Goal: Transaction & Acquisition: Book appointment/travel/reservation

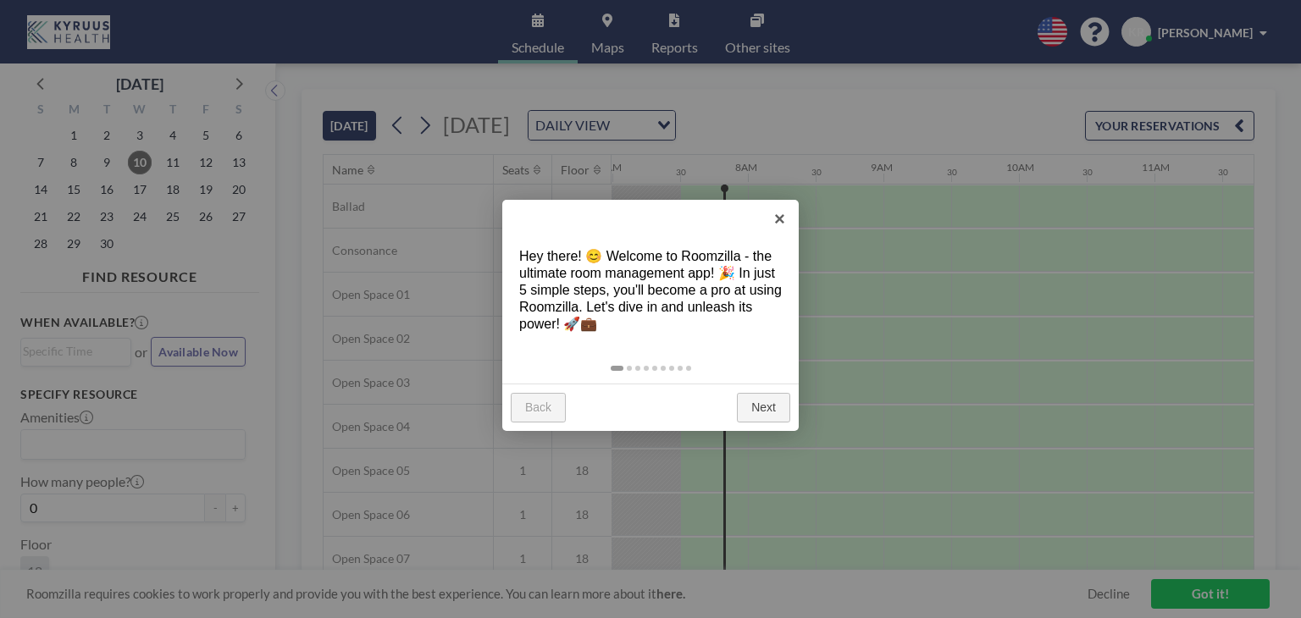
scroll to position [0, 949]
click at [779, 222] on link "×" at bounding box center [780, 219] width 38 height 38
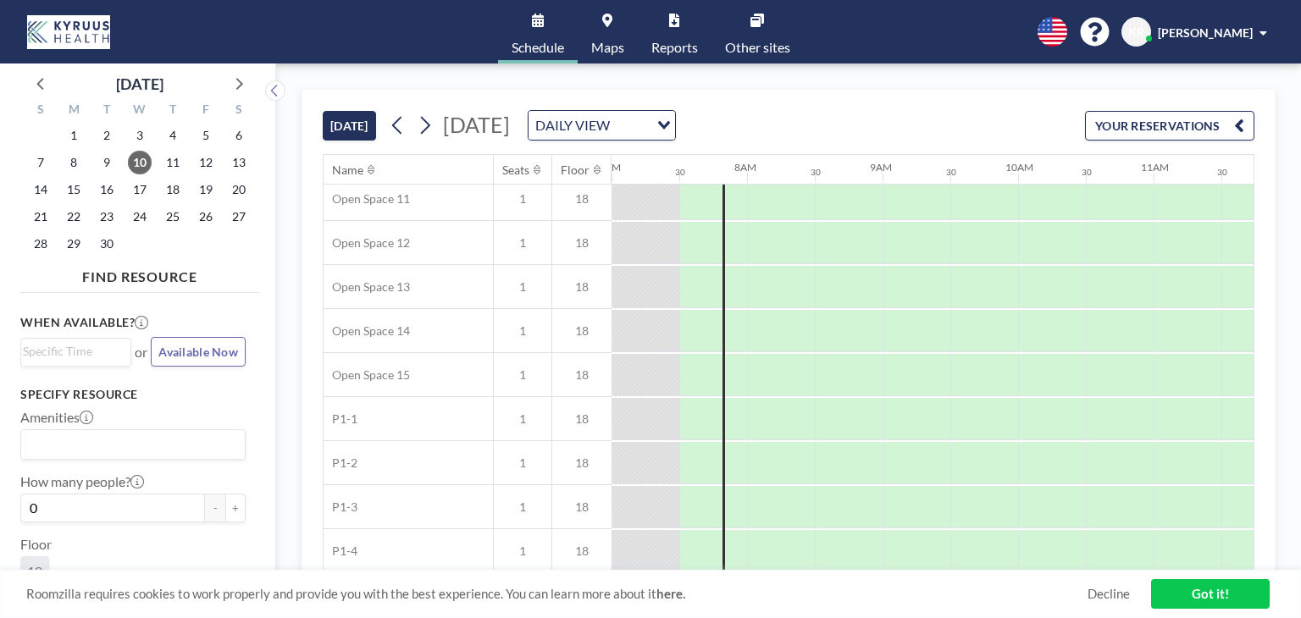
drag, startPoint x: 716, startPoint y: 562, endPoint x: 759, endPoint y: 562, distance: 43.2
click at [759, 563] on div "Name Seats Floor 12AM 30 1AM 30 2AM 30 3AM 30 4AM 30 5AM 30 6AM 30 7AM 30 8AM 3…" at bounding box center [789, 363] width 930 height 416
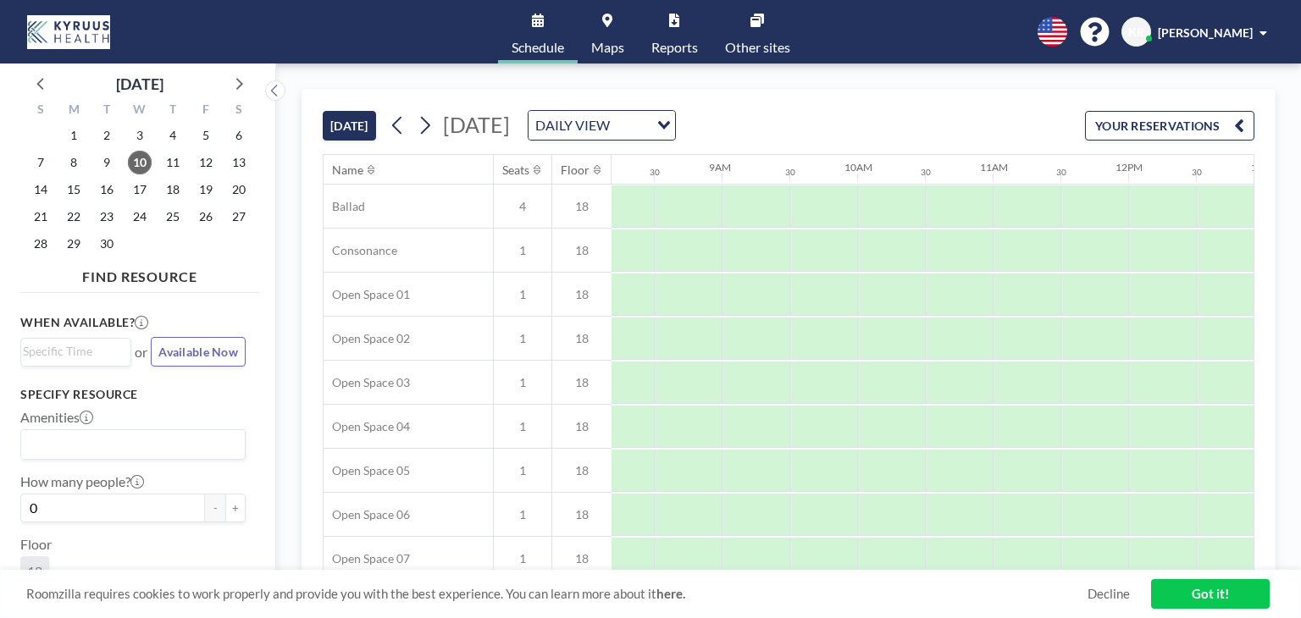
scroll to position [0, 1112]
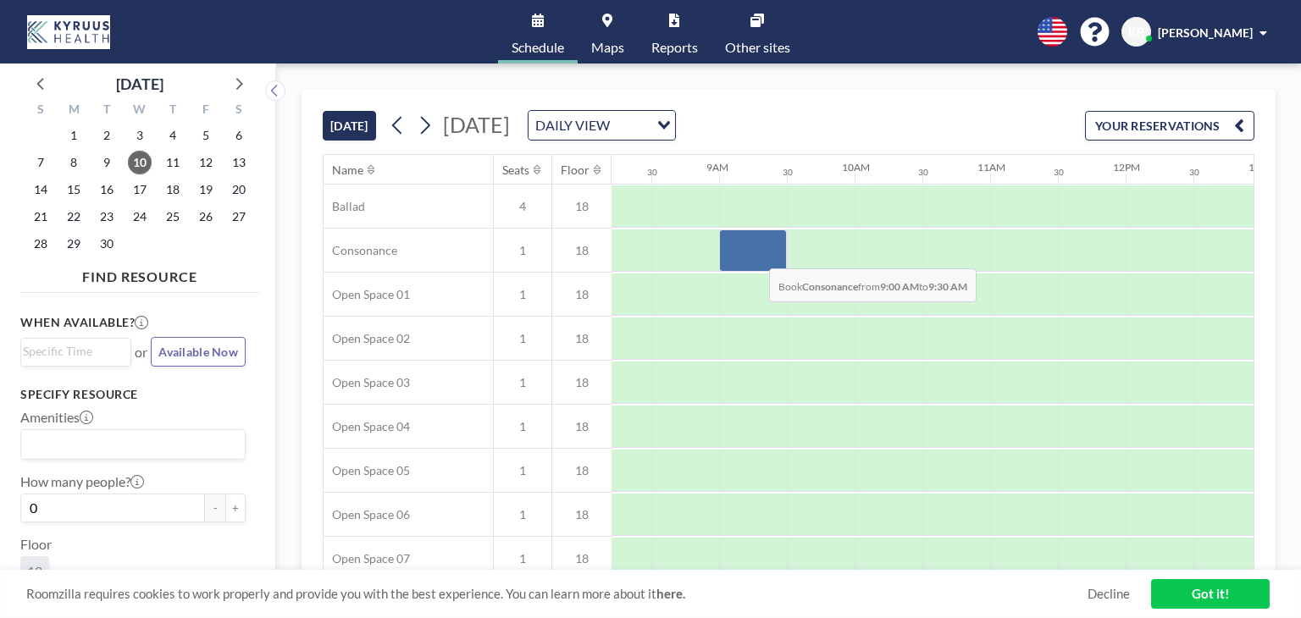
click at [756, 255] on div at bounding box center [753, 251] width 68 height 42
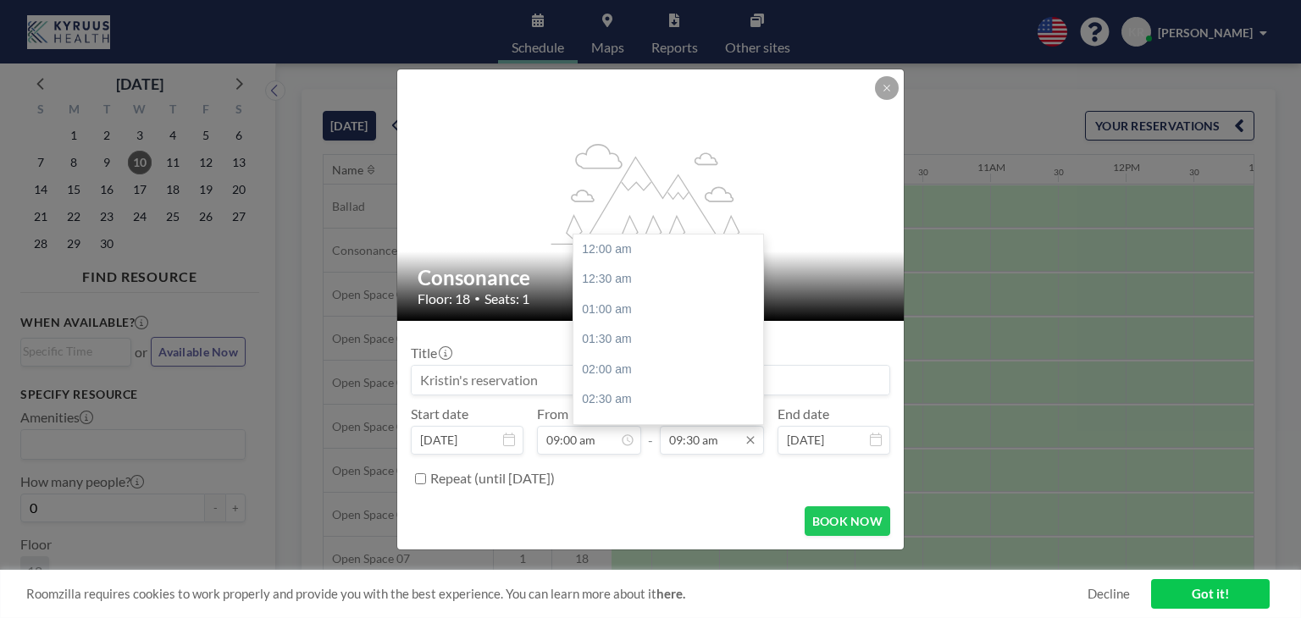
scroll to position [573, 0]
click at [754, 443] on icon at bounding box center [750, 440] width 8 height 8
click at [654, 319] on div "12:00 pm" at bounding box center [672, 316] width 198 height 30
type input "12:00 pm"
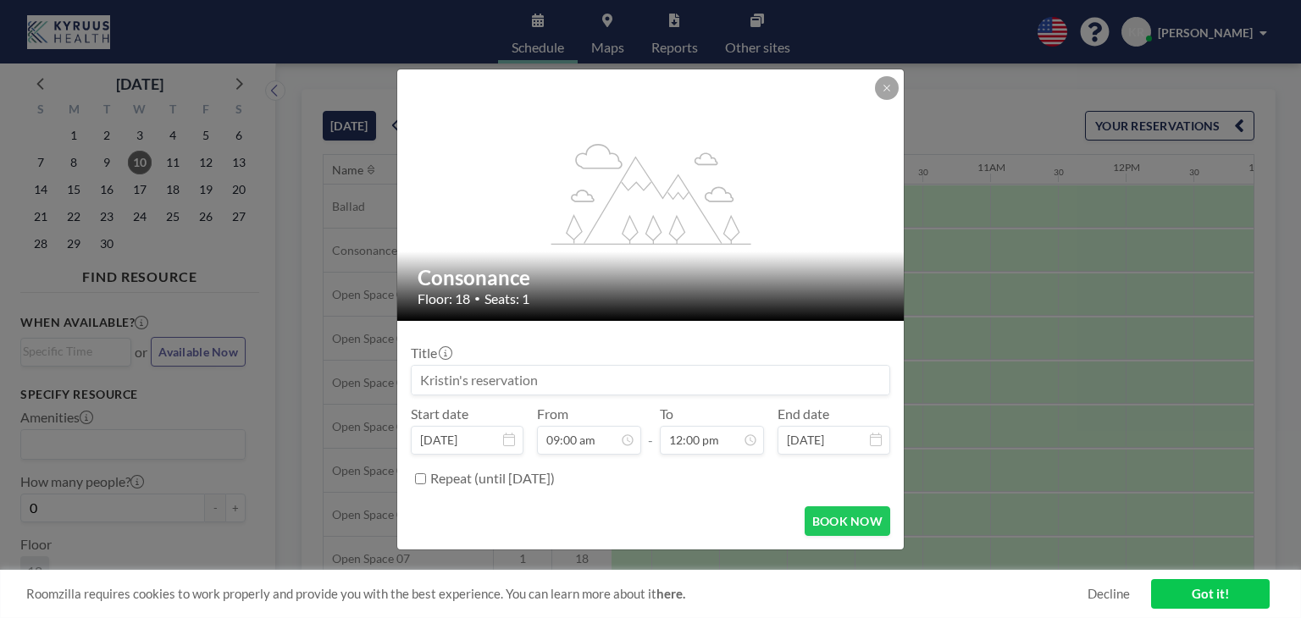
scroll to position [723, 0]
click at [819, 518] on button "BOOK NOW" at bounding box center [848, 522] width 86 height 30
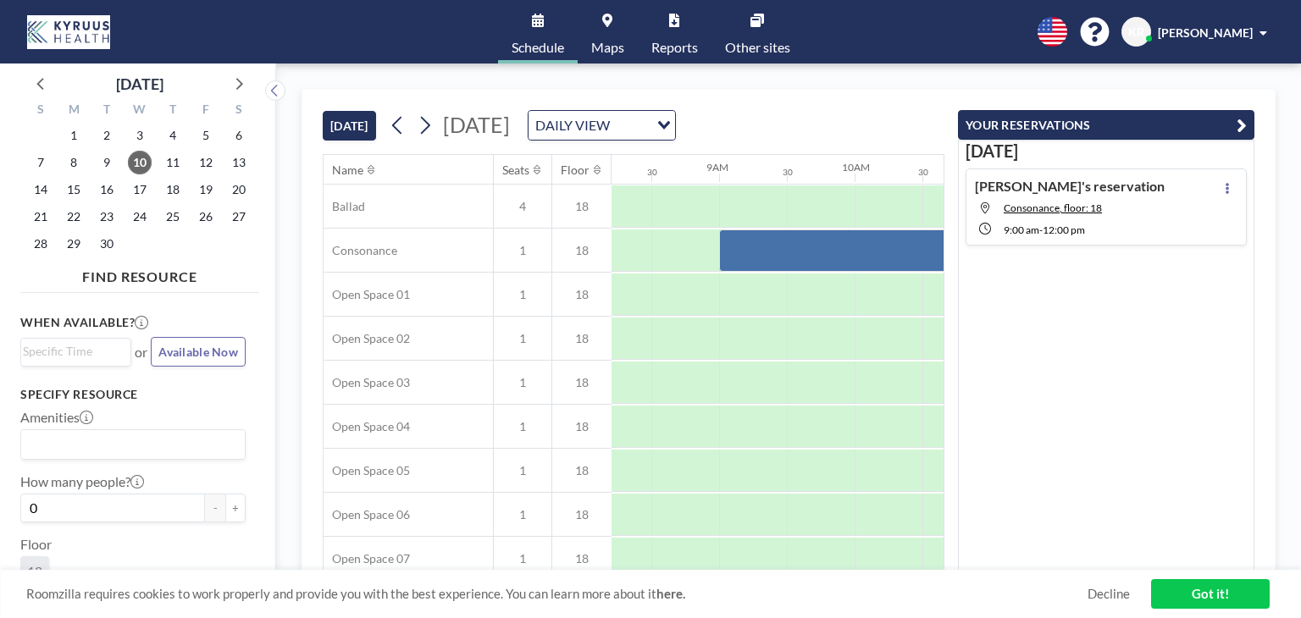
click at [898, 65] on div "[DATE] [DATE] DAILY VIEW Loading... Name Seats Floor 12AM 30 1AM 30 2AM 30 3AM …" at bounding box center [788, 341] width 1025 height 555
click at [1230, 594] on link "Got it!" at bounding box center [1210, 594] width 119 height 30
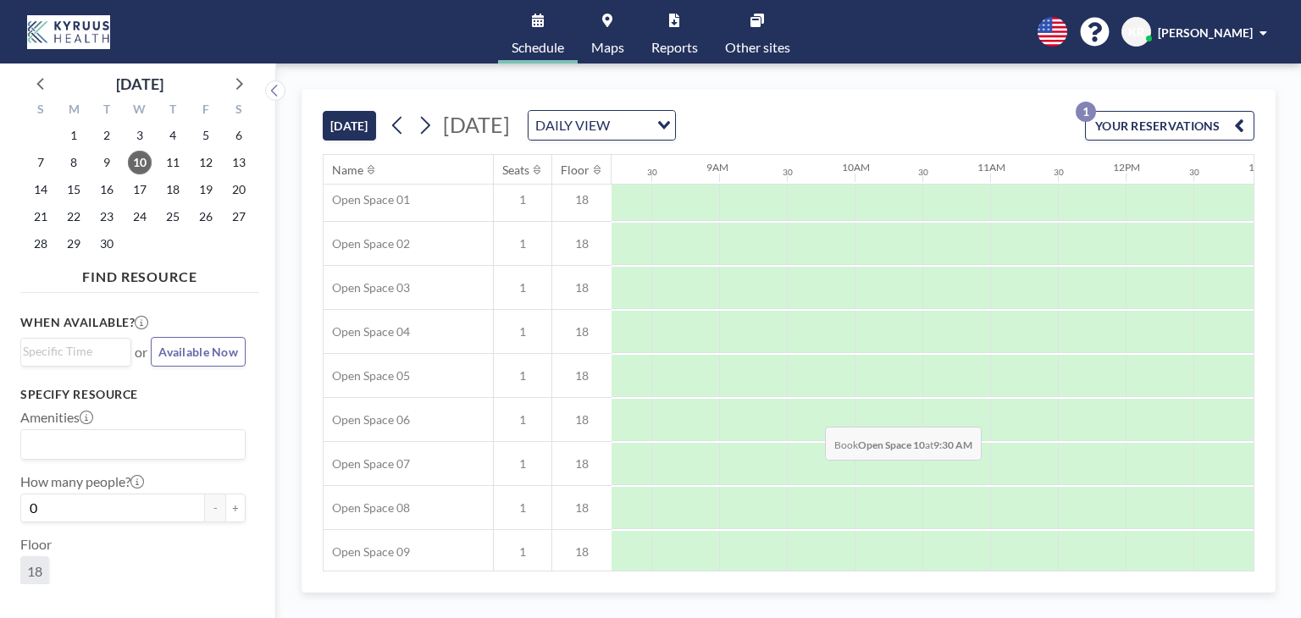
scroll to position [0, 1112]
